Goal: Task Accomplishment & Management: Manage account settings

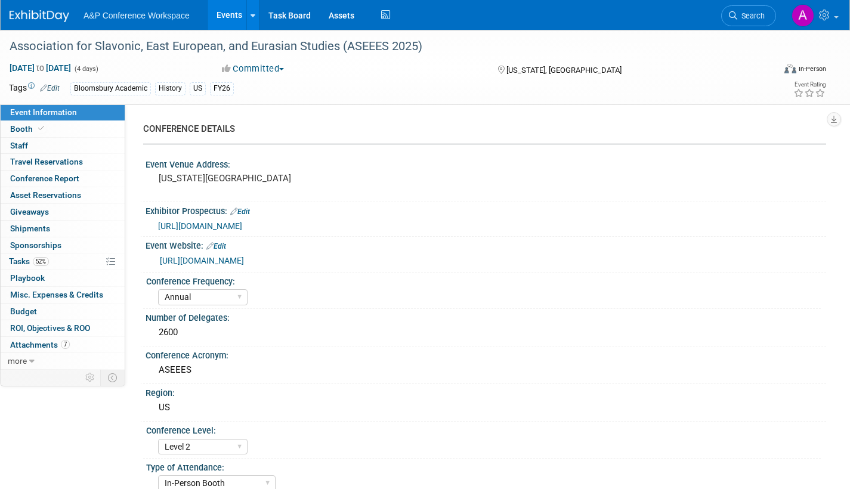
select select "Annual"
select select "Level 2"
select select "In-Person Booth"
select select "History"
select select "Bloomsbury Academic"
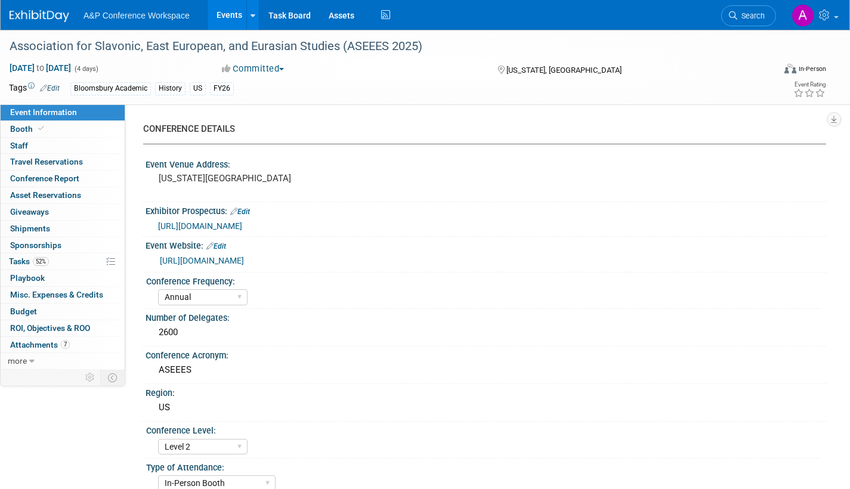
select select "[PERSON_NAME]"
select select "Networking/Commissioning"
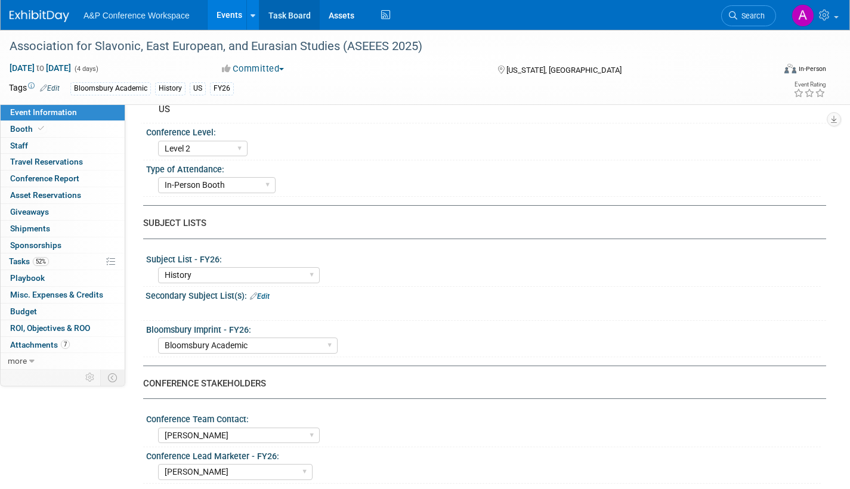
drag, startPoint x: 282, startPoint y: 17, endPoint x: 287, endPoint y: 29, distance: 12.8
click at [282, 17] on link "Task Board" at bounding box center [289, 15] width 60 height 30
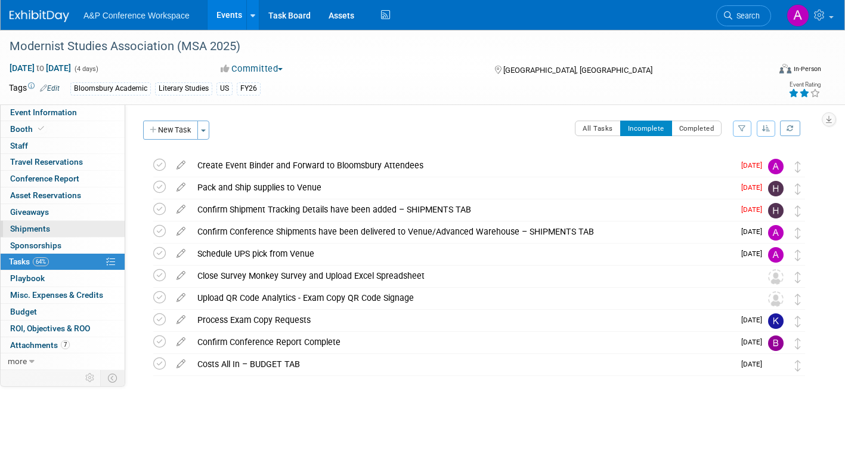
click at [54, 230] on link "0 Shipments 0" at bounding box center [63, 229] width 124 height 16
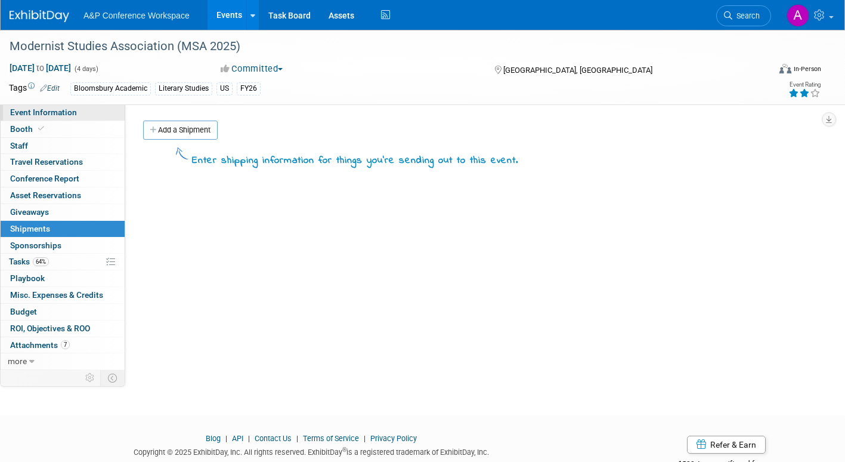
click at [58, 110] on span "Event Information" at bounding box center [43, 112] width 67 height 10
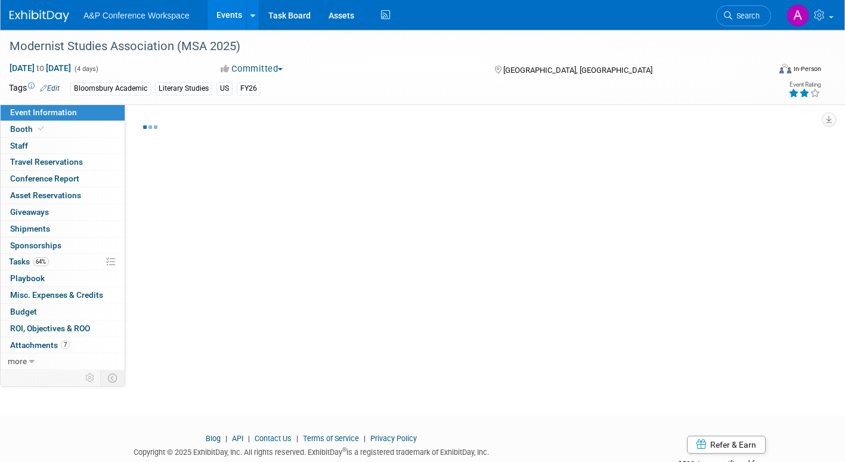
select select "Annual"
select select "Level 2"
select select "In-Person Booth"
select select "Literary Studies"
select select "Bloomsbury Academic"
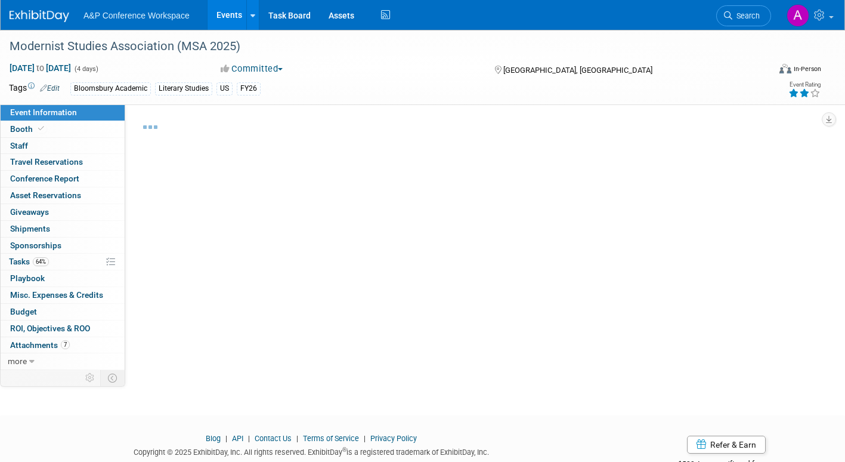
select select "[PERSON_NAME]"
select select "Brand/Subject Presence​"
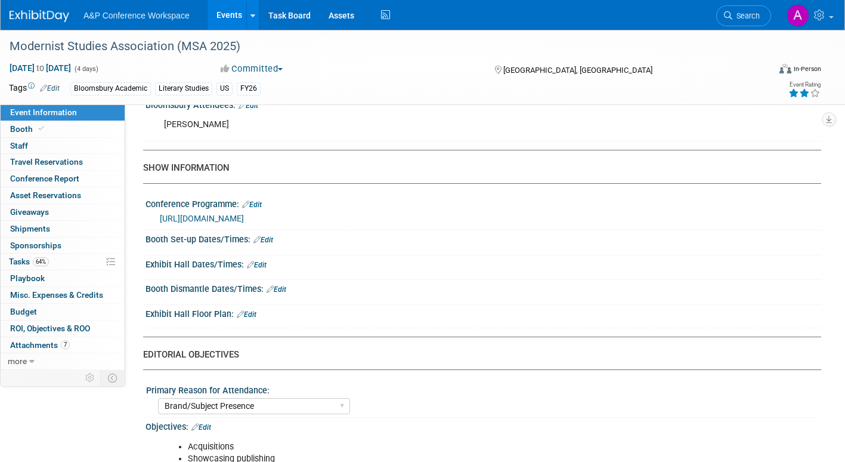
scroll to position [954, 0]
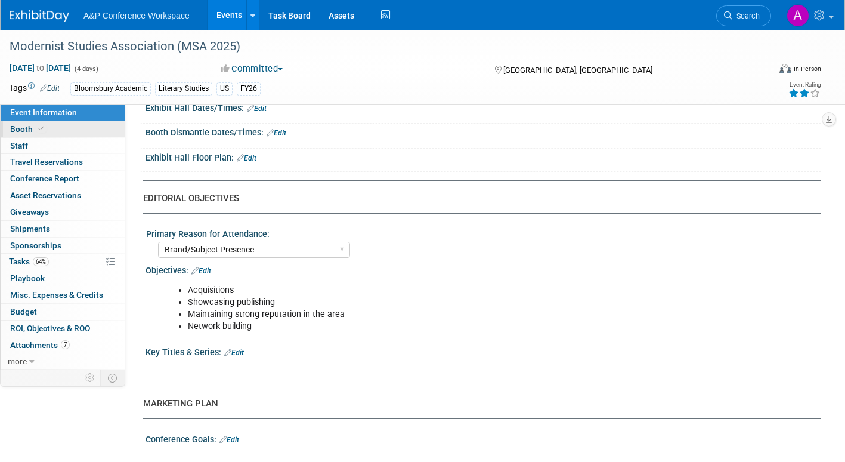
click at [20, 129] on span "Booth" at bounding box center [28, 129] width 36 height 10
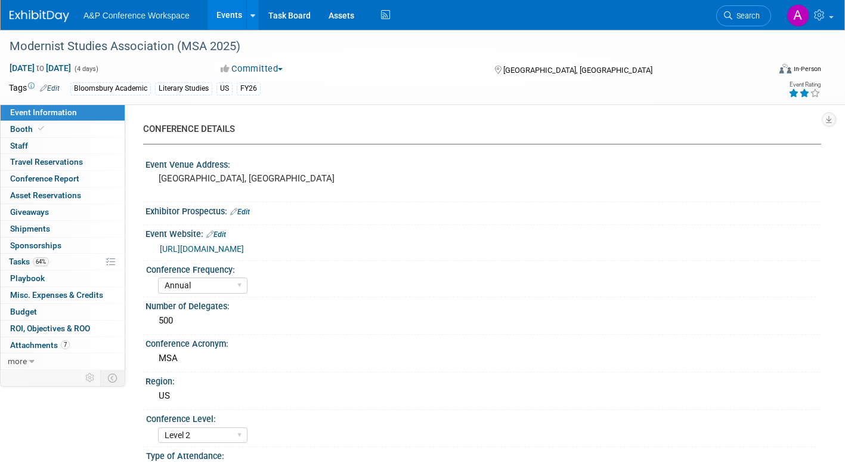
select select "CUAP"
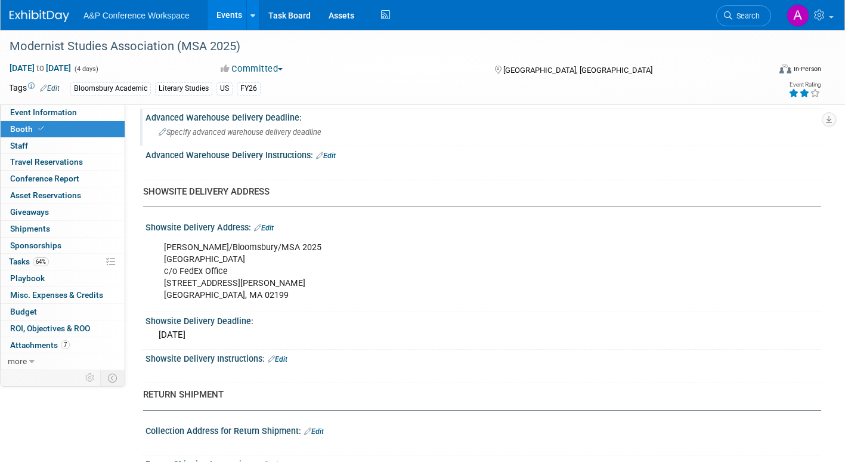
scroll to position [716, 0]
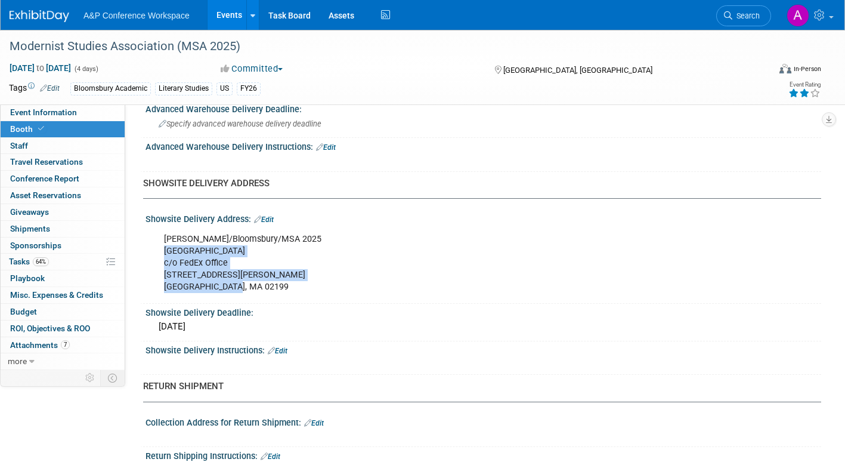
drag, startPoint x: 166, startPoint y: 249, endPoint x: 268, endPoint y: 284, distance: 107.3
click at [268, 284] on div "Ben Doyle/Bloomsbury/MSA 2025 Sheraton Boston Hotel c/o FedEx Office 39 Dalton …" at bounding box center [423, 263] width 535 height 72
copy div "Sheraton Boston Hotel c/o FedEx Office 39 Dalton St Boston, MA 02199"
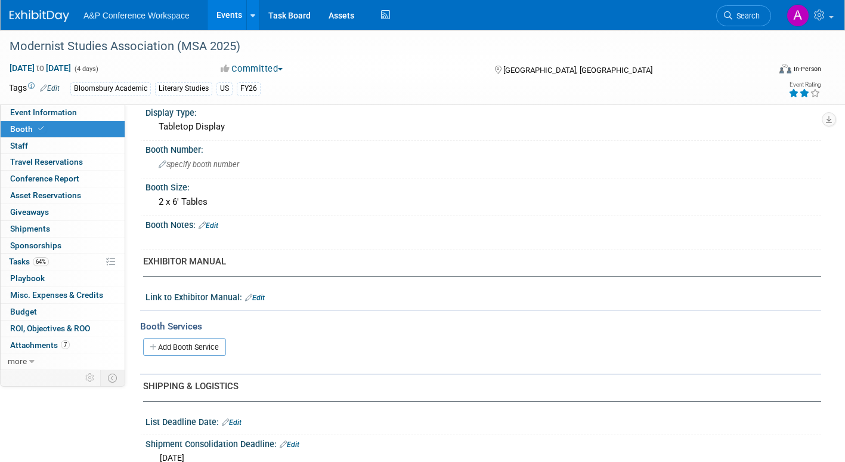
scroll to position [0, 0]
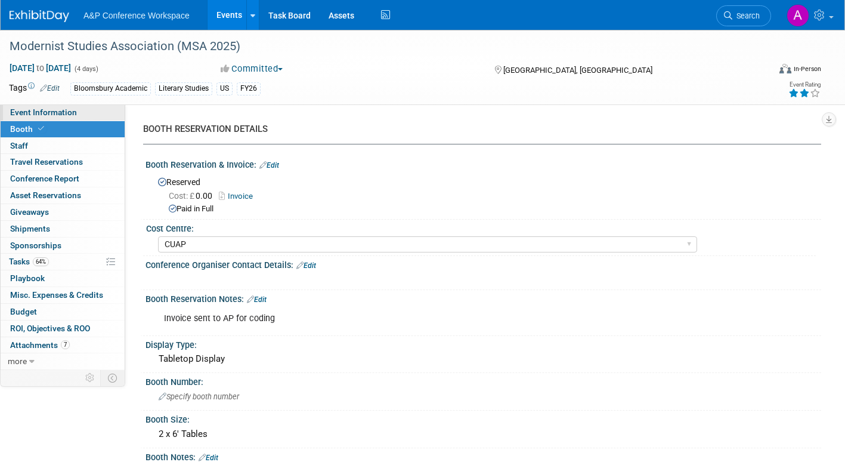
click at [32, 110] on span "Event Information" at bounding box center [43, 112] width 67 height 10
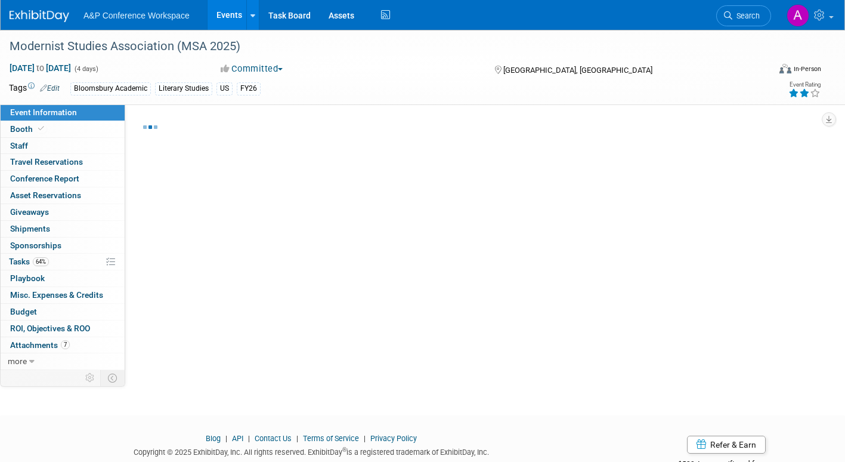
select select "Annual"
select select "Level 2"
select select "In-Person Booth"
select select "Literary Studies"
select select "Bloomsbury Academic"
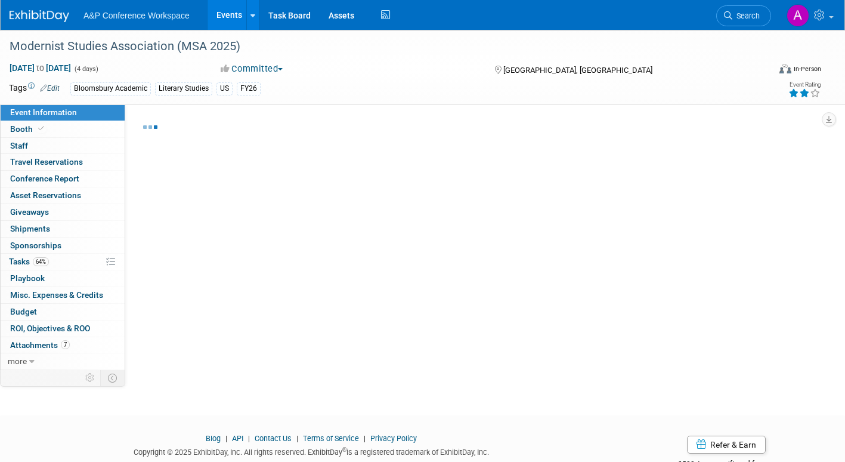
select select "[PERSON_NAME]"
select select "Brand/Subject Presence​"
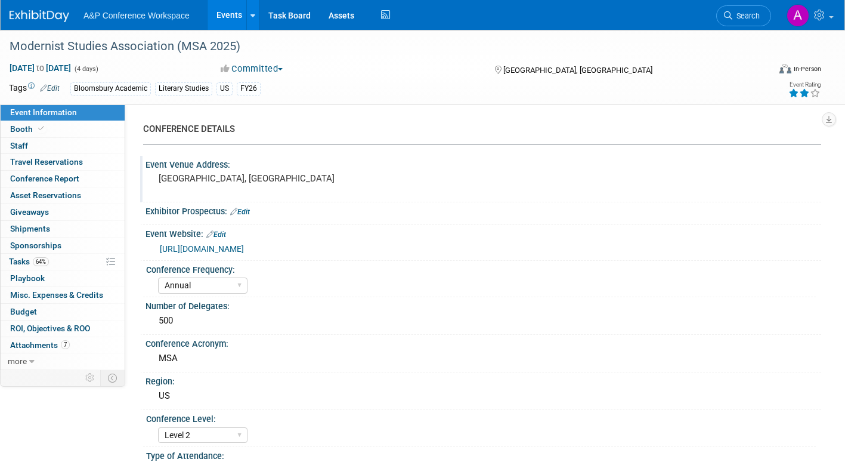
click at [219, 166] on div "Event Venue Address:" at bounding box center [484, 163] width 676 height 15
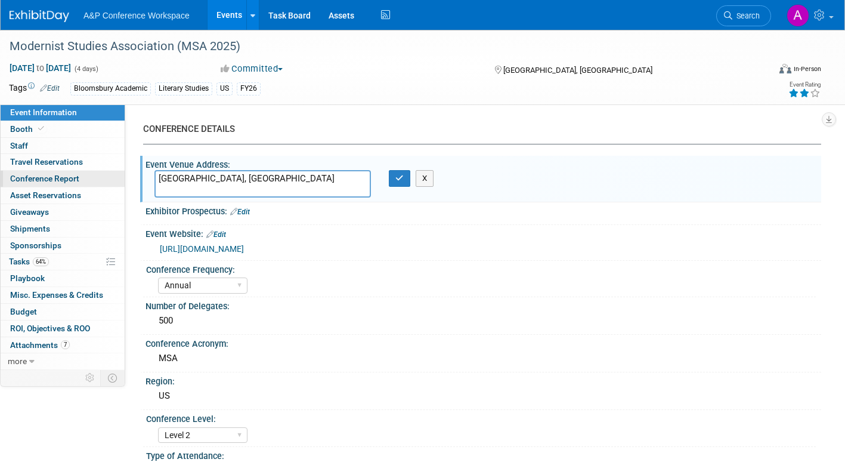
drag, startPoint x: 209, startPoint y: 178, endPoint x: 122, endPoint y: 175, distance: 87.1
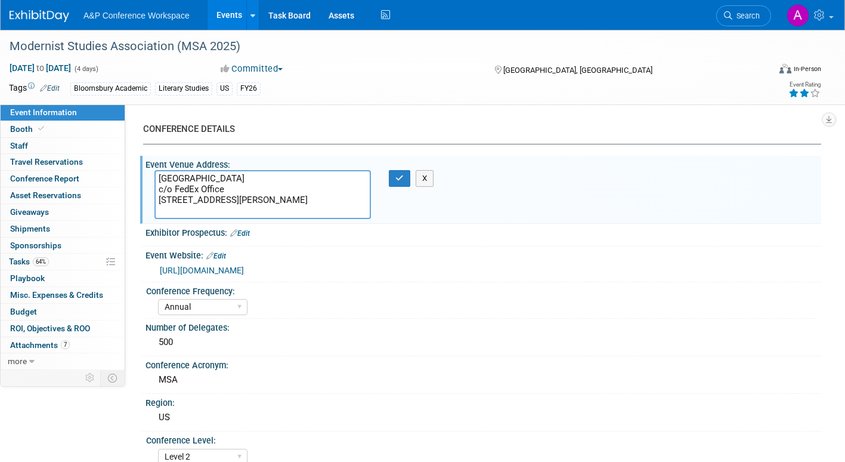
drag, startPoint x: 206, startPoint y: 187, endPoint x: 144, endPoint y: 185, distance: 61.5
click at [144, 185] on div "Event Venue Address: Boston, MA Sheraton Boston Hotel c/o FedEx Office 39 Dalto…" at bounding box center [480, 189] width 681 height 67
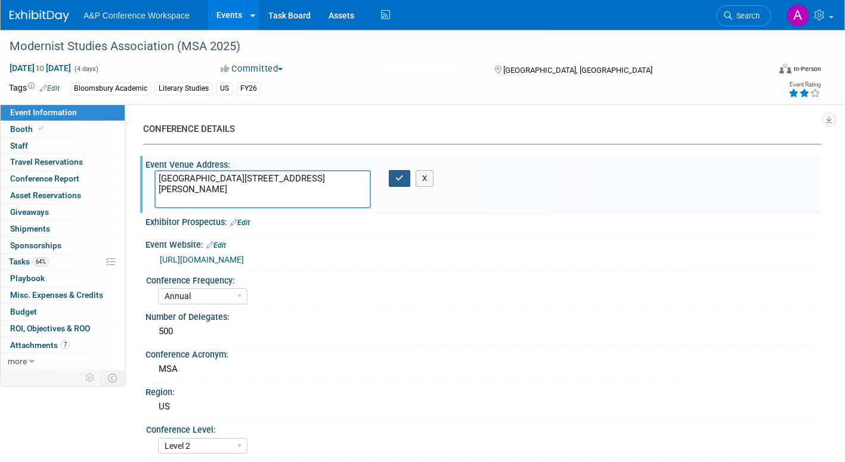
type textarea "Sheraton Boston Hotel 39 Dalton St Boston, MA 02199"
click at [403, 176] on icon "button" at bounding box center [399, 178] width 8 height 8
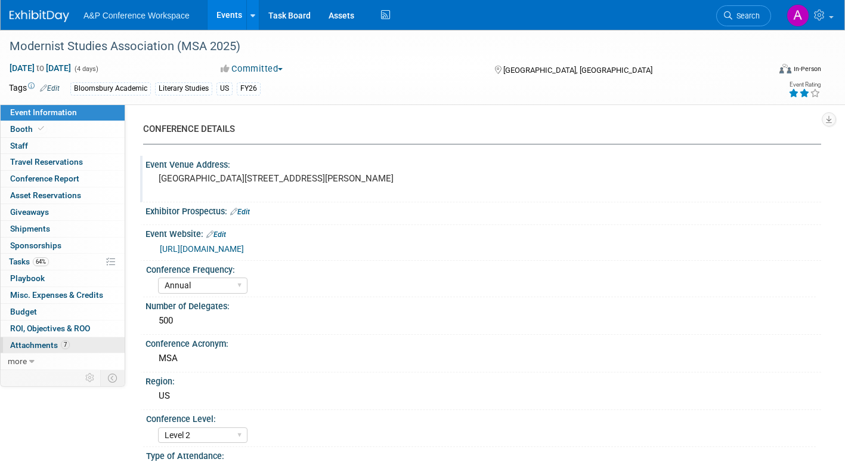
click at [30, 345] on span "Attachments 7" at bounding box center [40, 345] width 60 height 10
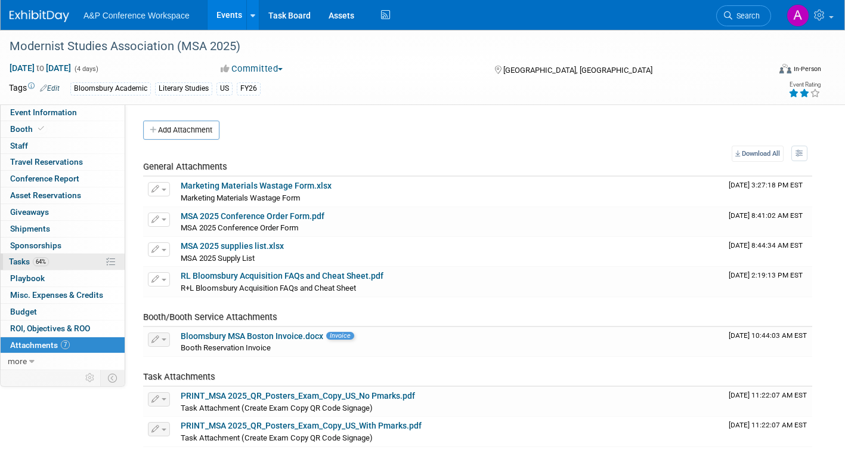
click at [17, 259] on span "Tasks 64%" at bounding box center [29, 261] width 40 height 10
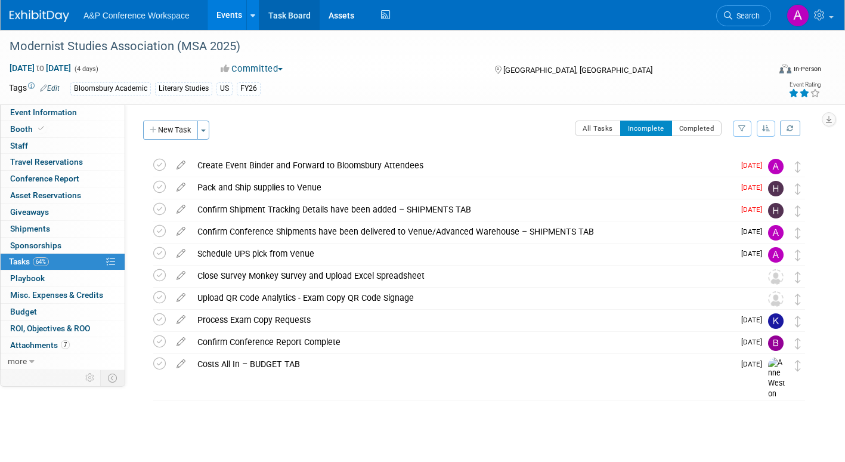
click at [295, 15] on link "Task Board" at bounding box center [289, 15] width 60 height 30
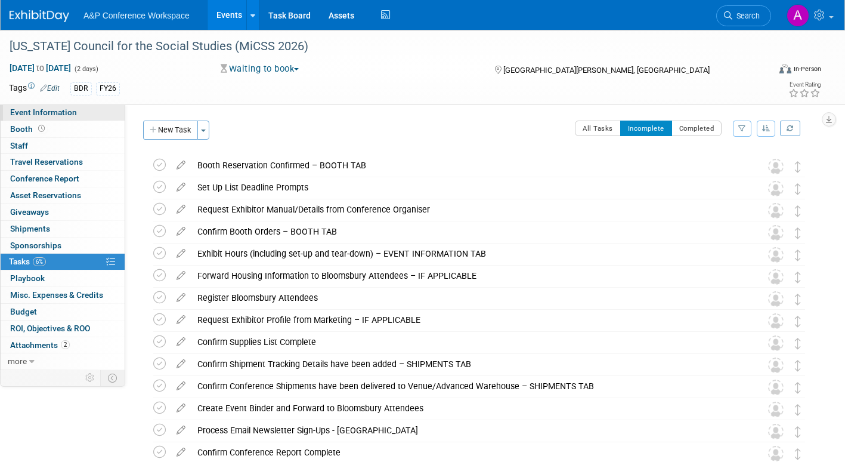
click at [75, 110] on span "Event Information" at bounding box center [43, 112] width 67 height 10
select select "Annual"
select select "Level 2"
select select "In-Person Booth"
select select "Schools"
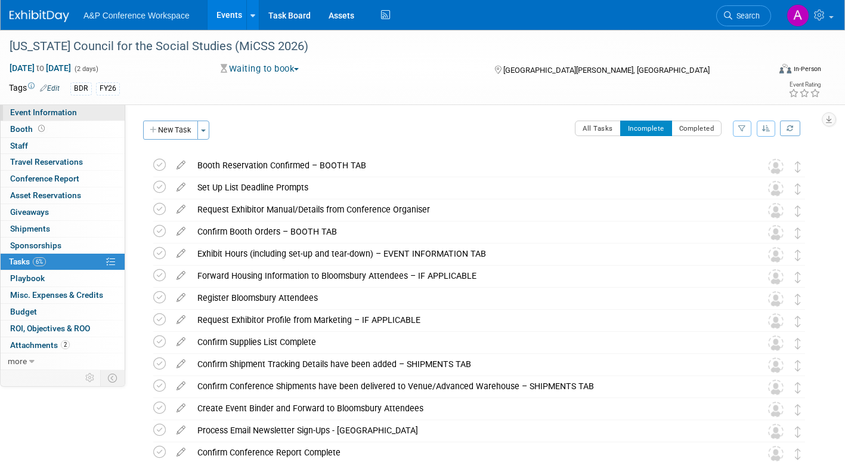
select select "Bloomsbury Digital Resources"
select select "[PERSON_NAME]"
click at [72, 112] on span "Event Information" at bounding box center [43, 112] width 67 height 10
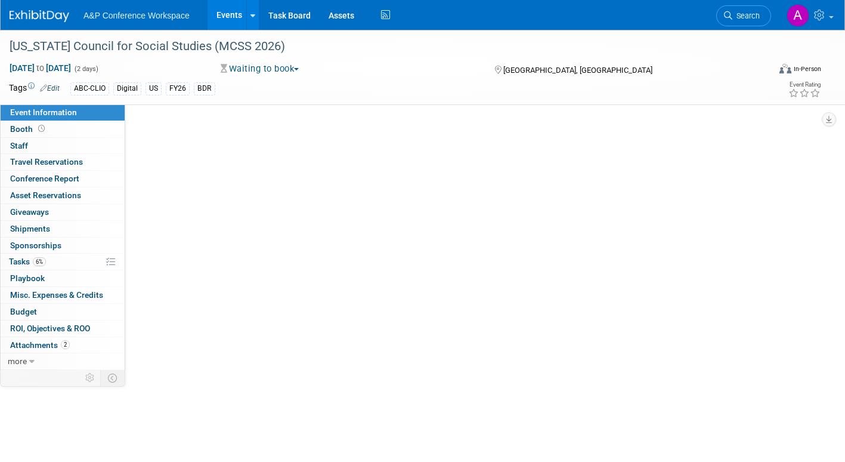
select select "Annual"
select select "Level 2"
select select "In-Person Booth"
select select "Schools"
select select "Bloomsbury Digital Resources"
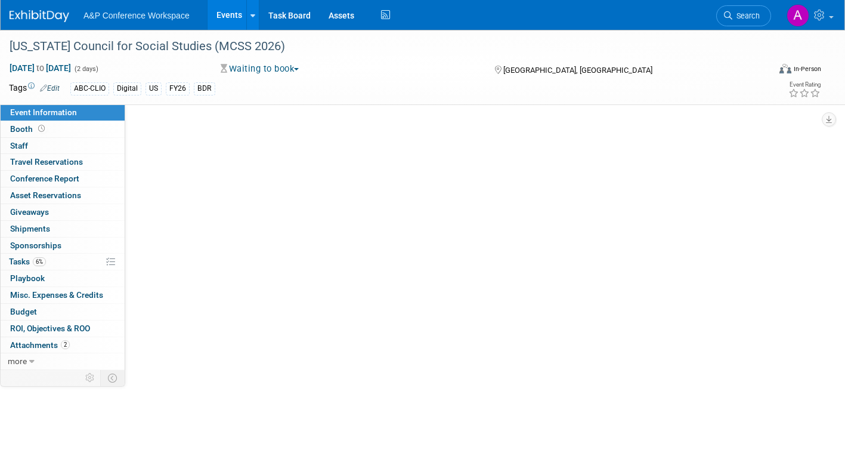
select select "[PERSON_NAME]"
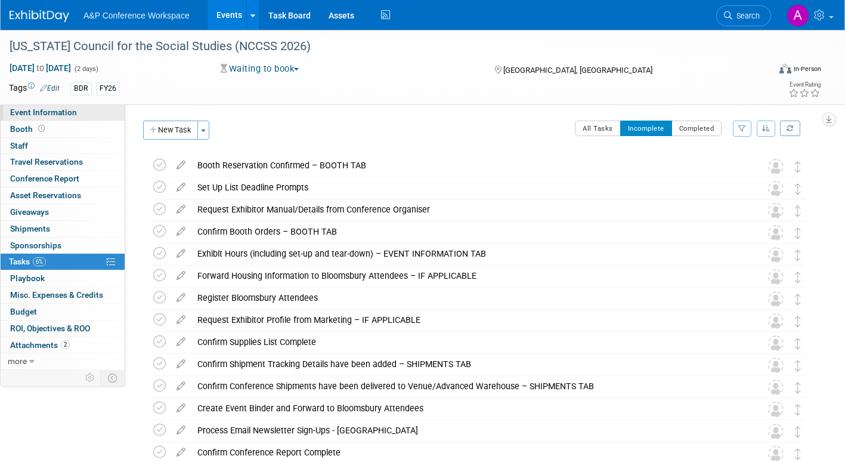
click at [69, 114] on span "Event Information" at bounding box center [43, 112] width 67 height 10
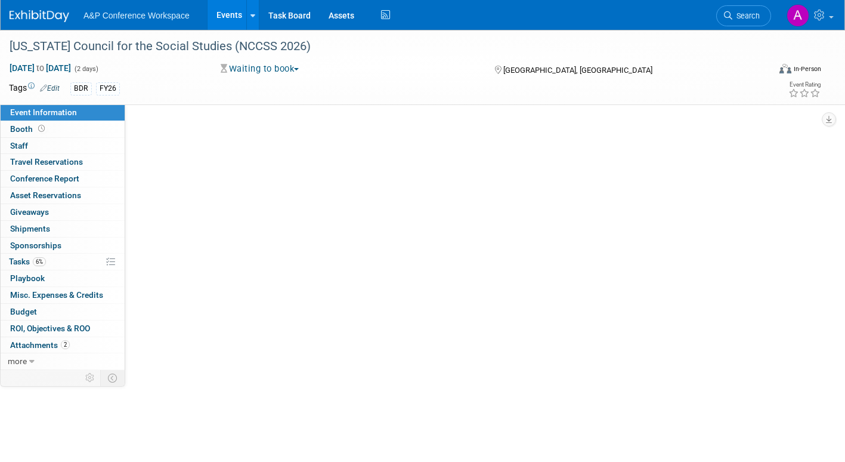
select select "Annual"
select select "Level 2"
select select "In-Person Booth"
select select "Schools"
select select "Bloomsbury Digital Resources"
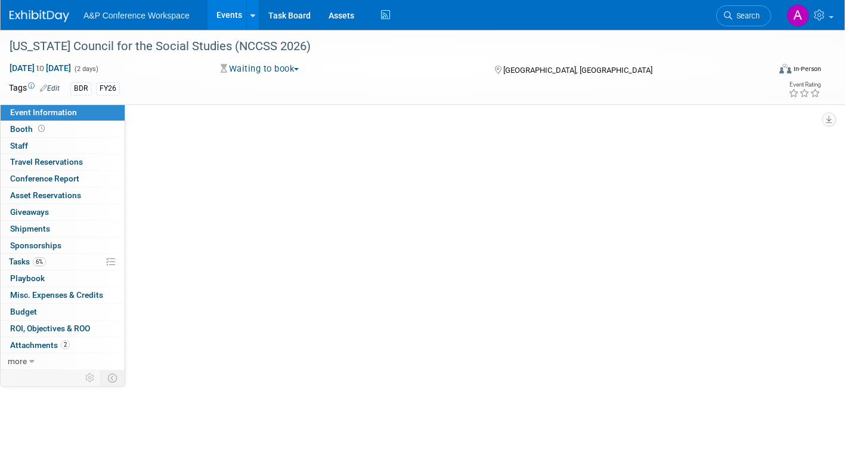
select select "[PERSON_NAME]"
select select "BDR Product Awareness and Trial Generation​"
